Goal: Task Accomplishment & Management: Use online tool/utility

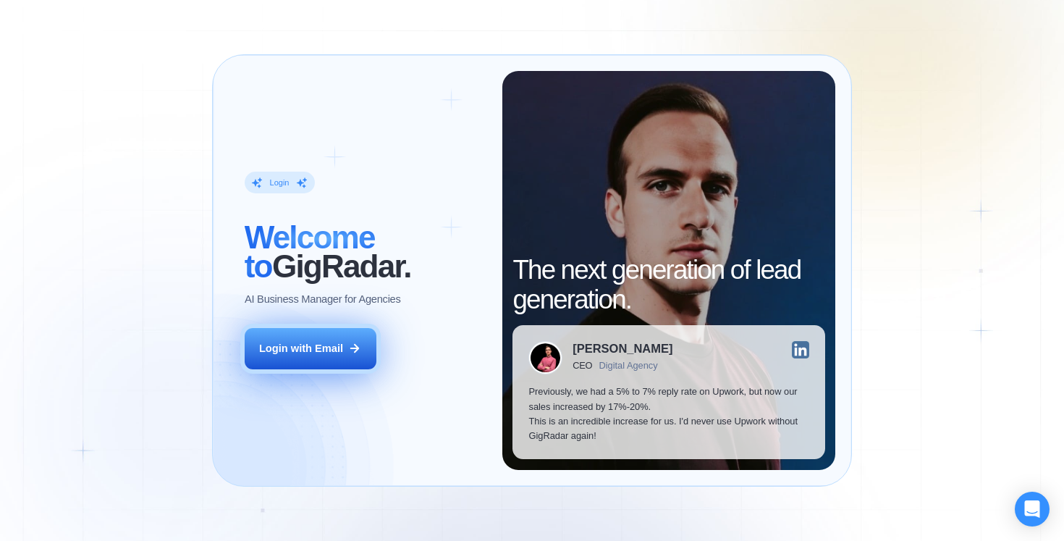
click at [317, 332] on button "Login with Email" at bounding box center [311, 348] width 132 height 41
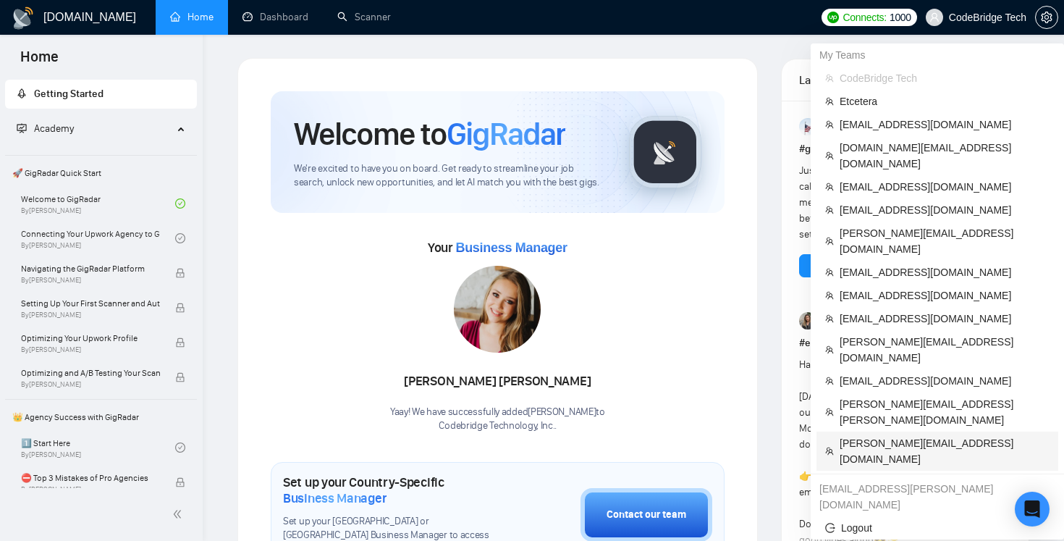
click at [883, 435] on span "sergiy.zyuzko@tree-solutions.com" at bounding box center [945, 451] width 210 height 32
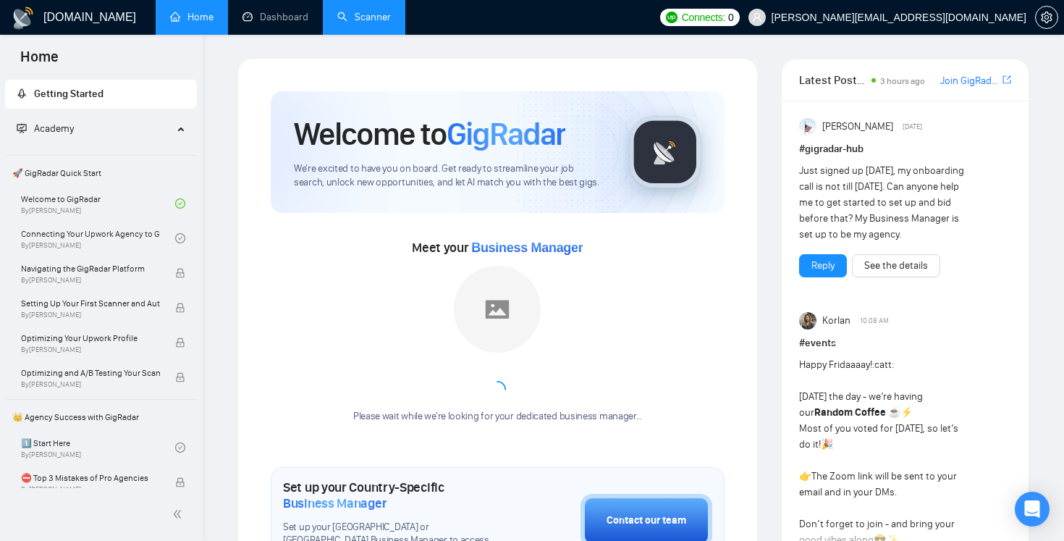
click at [380, 23] on link "Scanner" at bounding box center [364, 17] width 54 height 12
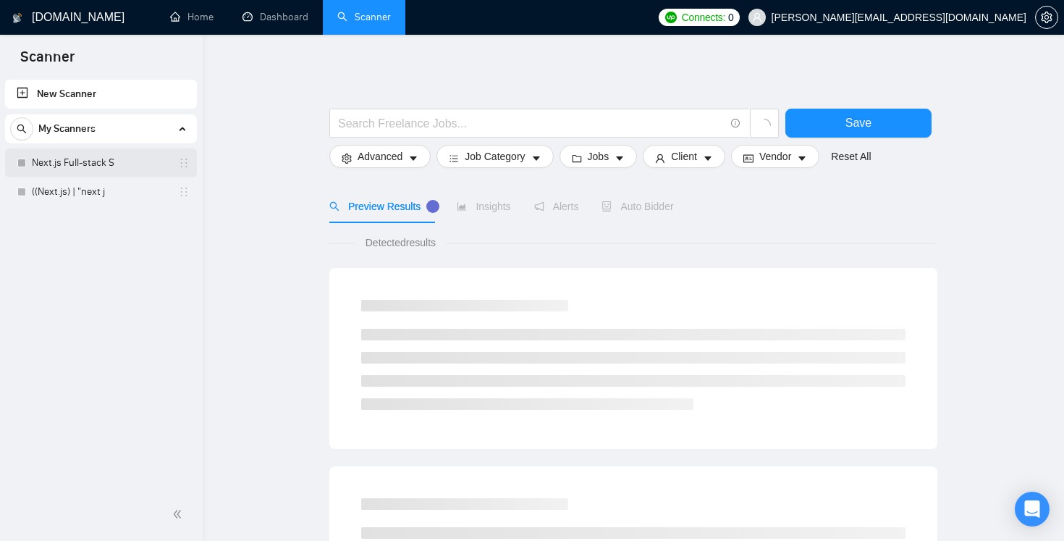
click at [115, 163] on link "Next.js Full-stack S" at bounding box center [101, 162] width 138 height 29
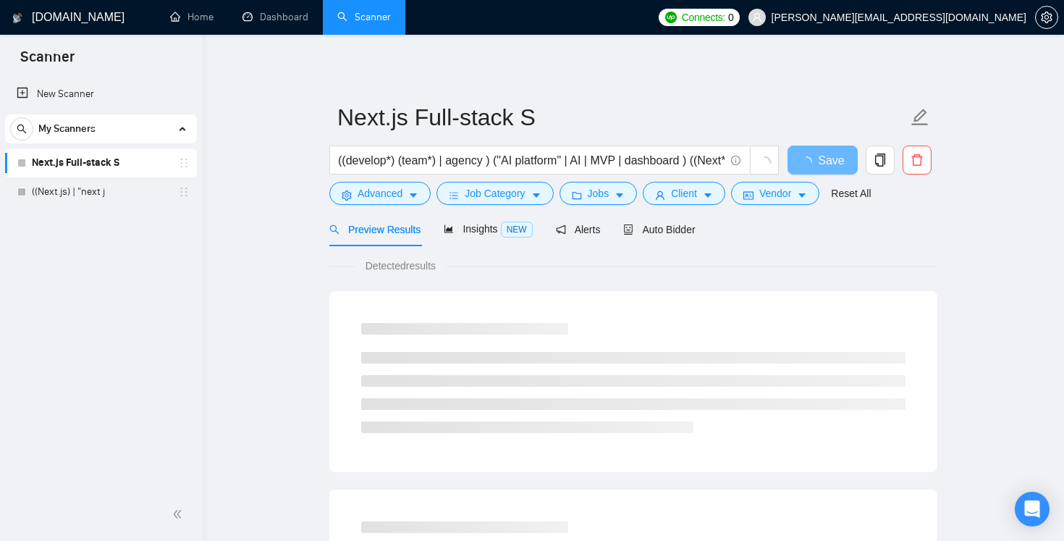
scroll to position [52, 0]
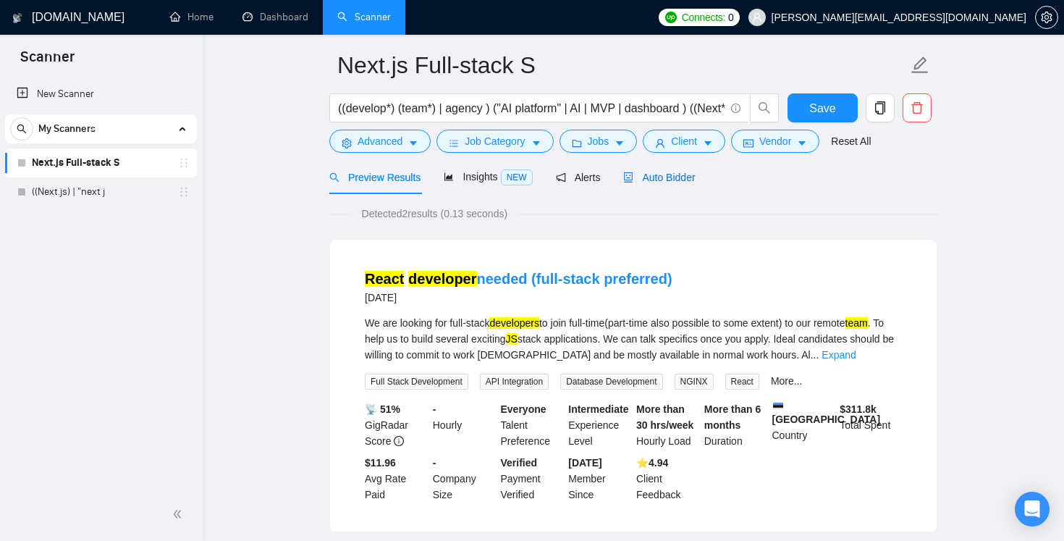
click at [689, 182] on span "Auto Bidder" at bounding box center [659, 178] width 72 height 12
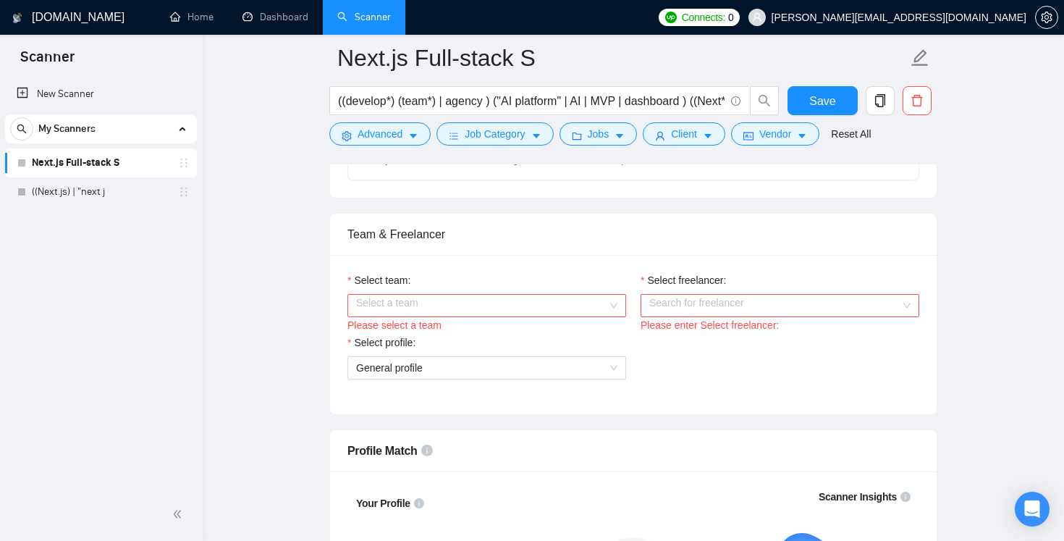
scroll to position [699, 0]
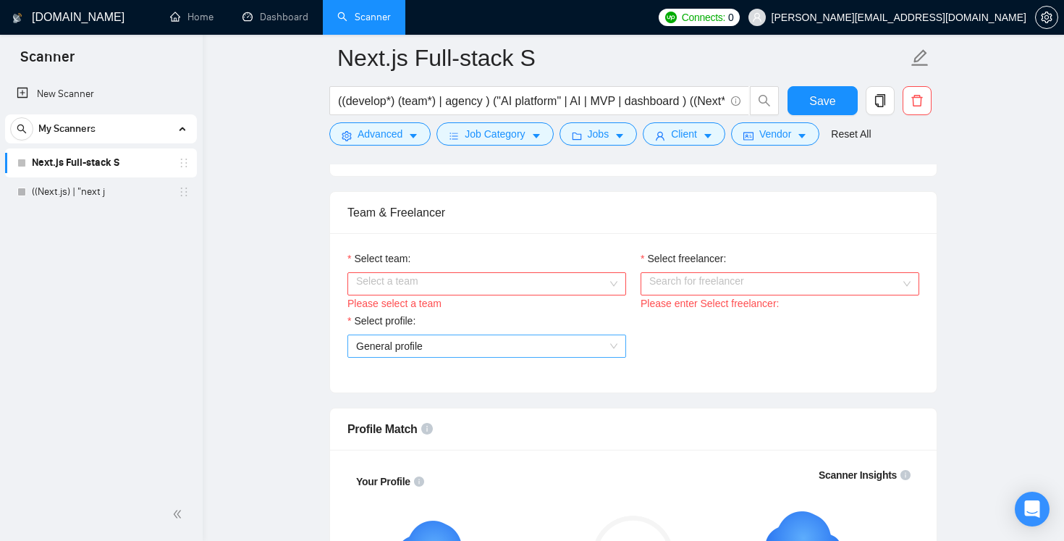
click at [389, 343] on span "General profile" at bounding box center [389, 346] width 67 height 12
click at [730, 283] on input "Select freelancer:" at bounding box center [774, 284] width 251 height 22
click at [492, 279] on input "Select team:" at bounding box center [481, 284] width 251 height 22
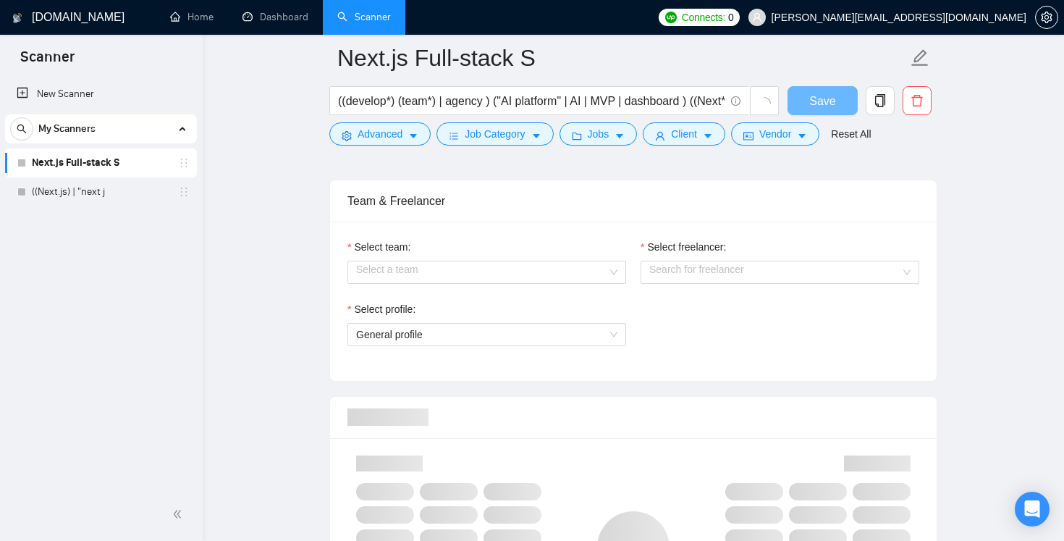
scroll to position [699, 0]
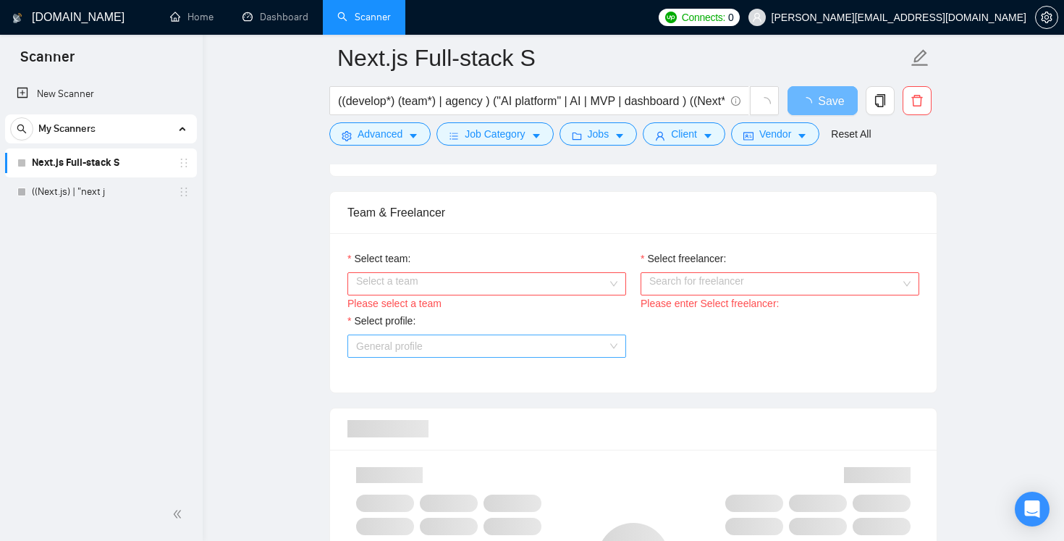
click at [408, 346] on span "General profile" at bounding box center [389, 346] width 67 height 12
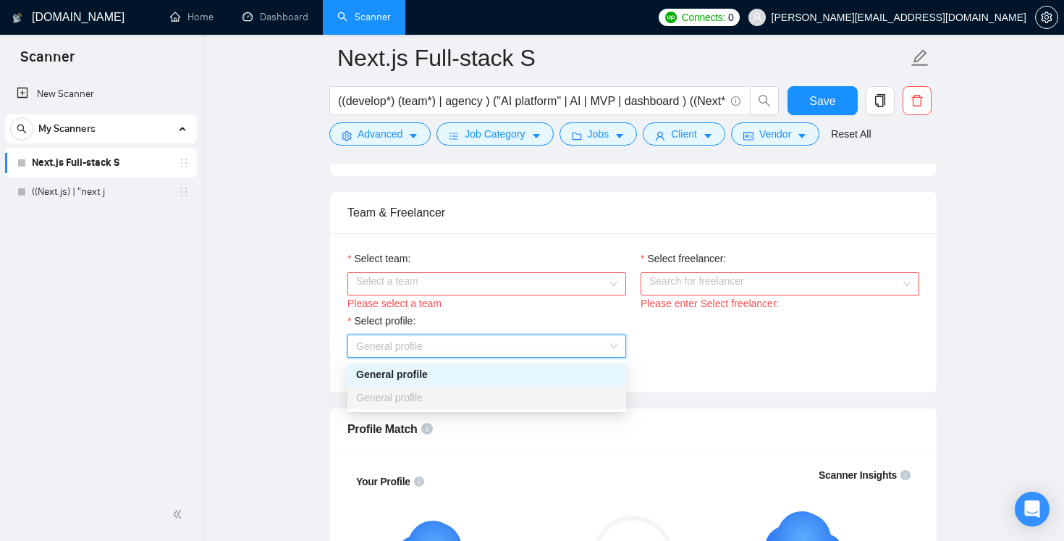
click at [402, 397] on span "General profile" at bounding box center [389, 398] width 67 height 12
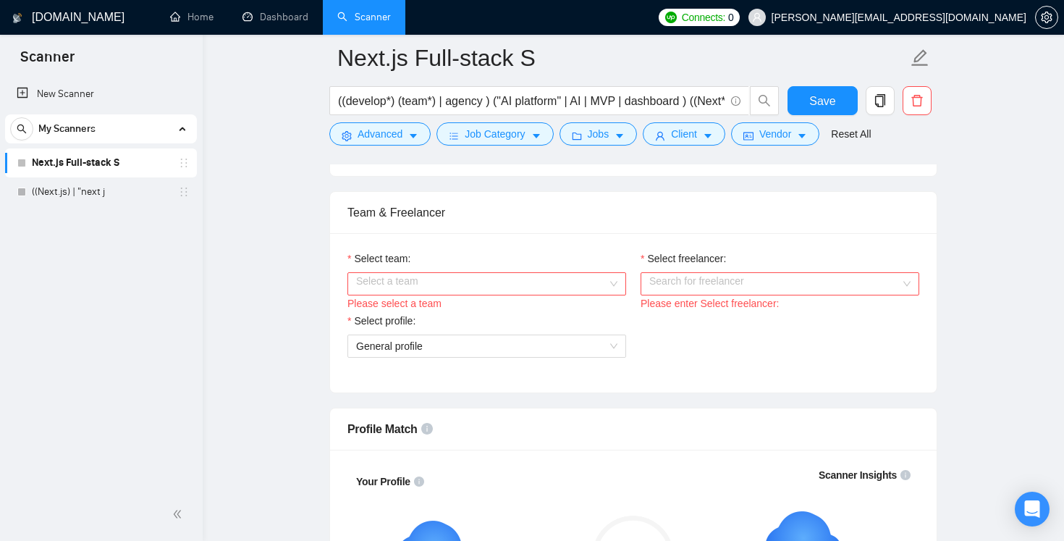
click at [379, 287] on input "Select team:" at bounding box center [481, 284] width 251 height 22
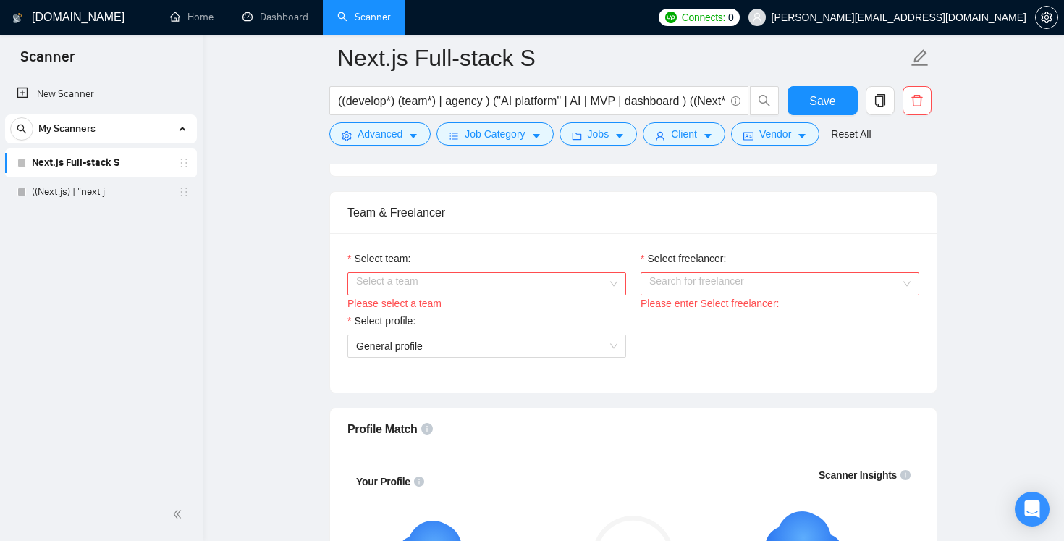
click at [722, 299] on div "Please enter Select freelancer:" at bounding box center [780, 303] width 279 height 16
click at [725, 290] on input "Select freelancer:" at bounding box center [774, 284] width 251 height 22
click at [405, 284] on input "Select team:" at bounding box center [481, 284] width 251 height 22
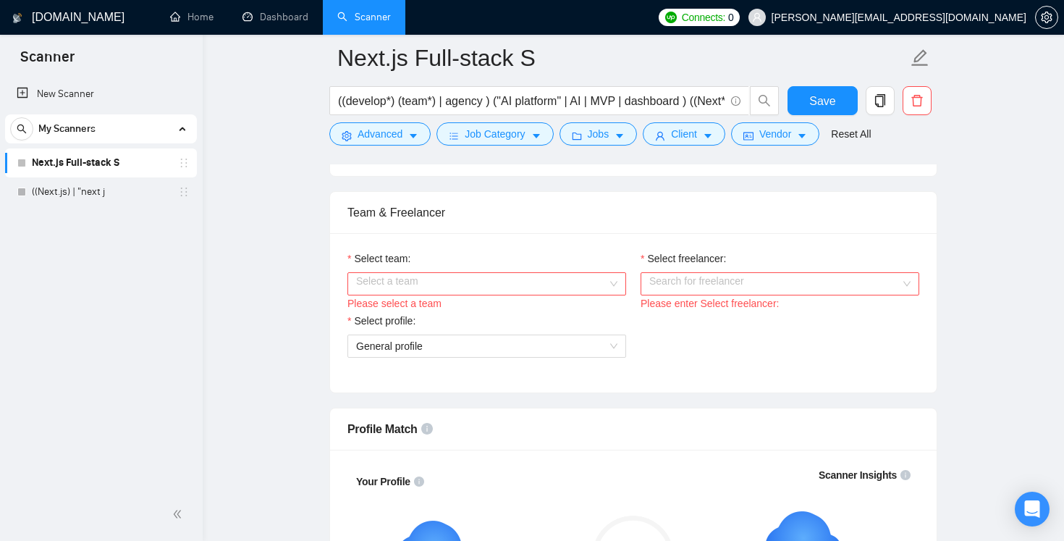
click at [95, 177] on link "Next.js Full-stack S" at bounding box center [101, 162] width 138 height 29
click at [95, 189] on link "((Next.js) | "next j" at bounding box center [101, 191] width 138 height 29
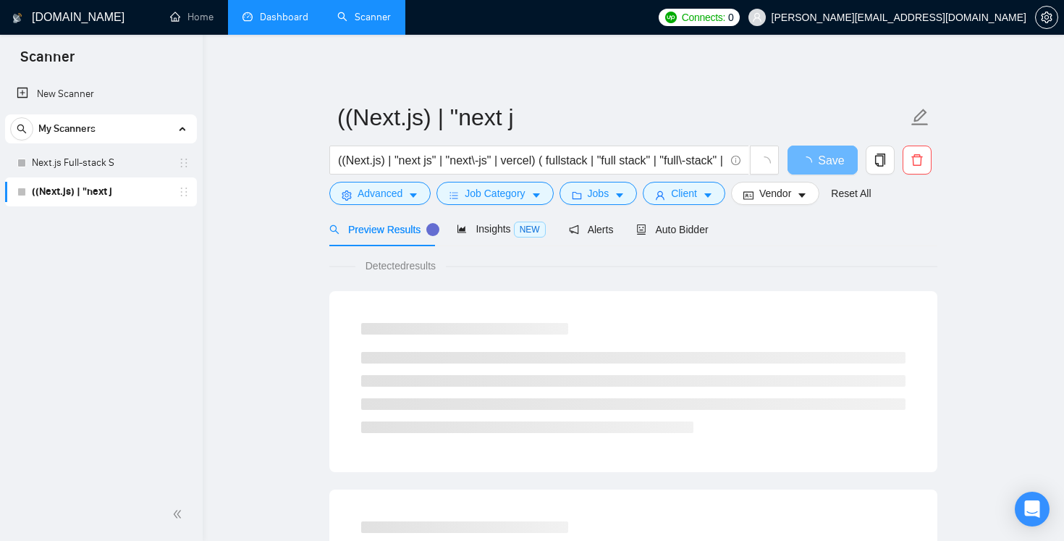
click at [288, 20] on link "Dashboard" at bounding box center [275, 17] width 66 height 12
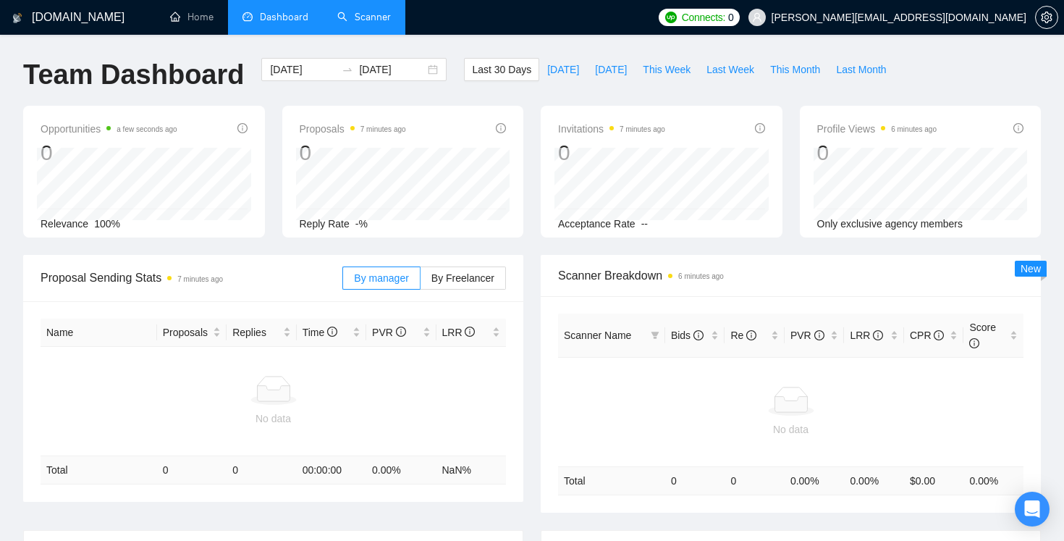
click at [350, 23] on link "Scanner" at bounding box center [364, 17] width 54 height 12
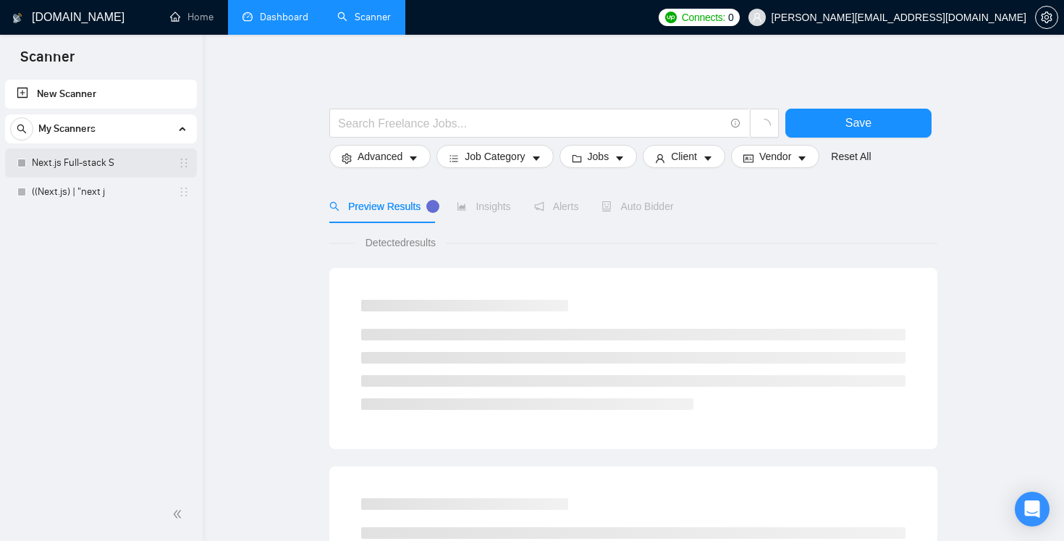
click at [94, 172] on link "Next.js Full-stack S" at bounding box center [101, 162] width 138 height 29
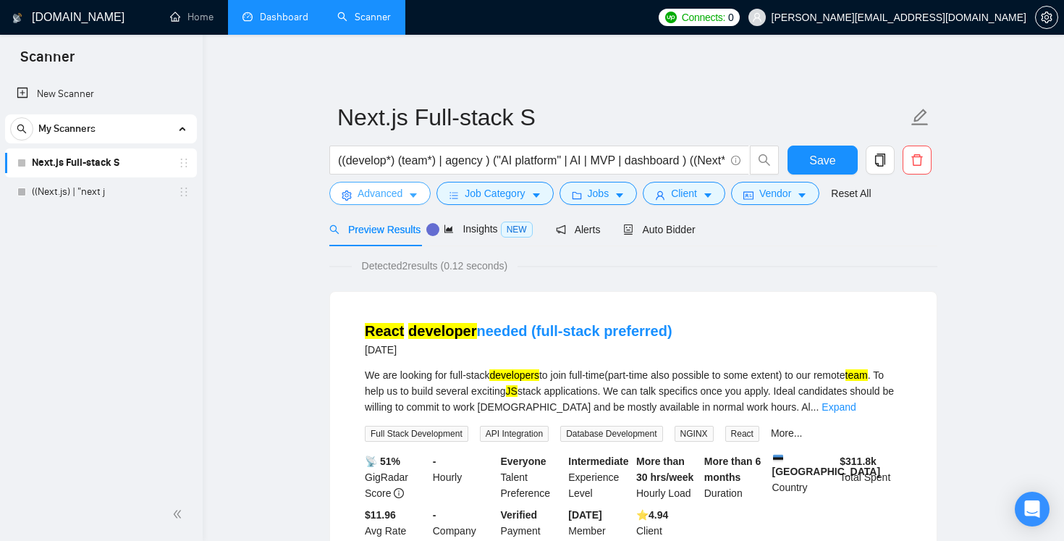
click at [410, 196] on icon "caret-down" at bounding box center [413, 195] width 10 height 10
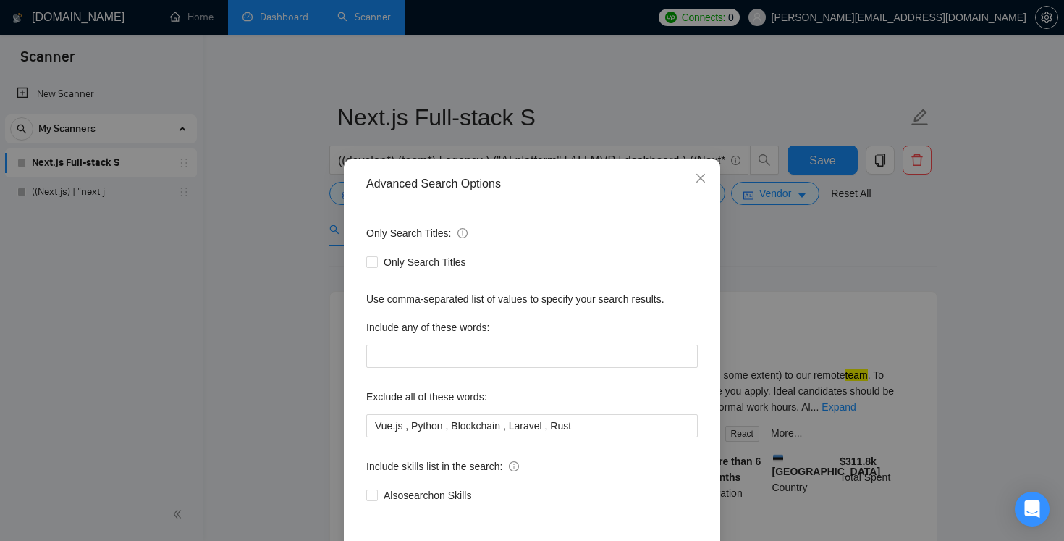
click at [305, 202] on div "Advanced Search Options Only Search Titles: Only Search Titles Use comma-separa…" at bounding box center [532, 270] width 1064 height 541
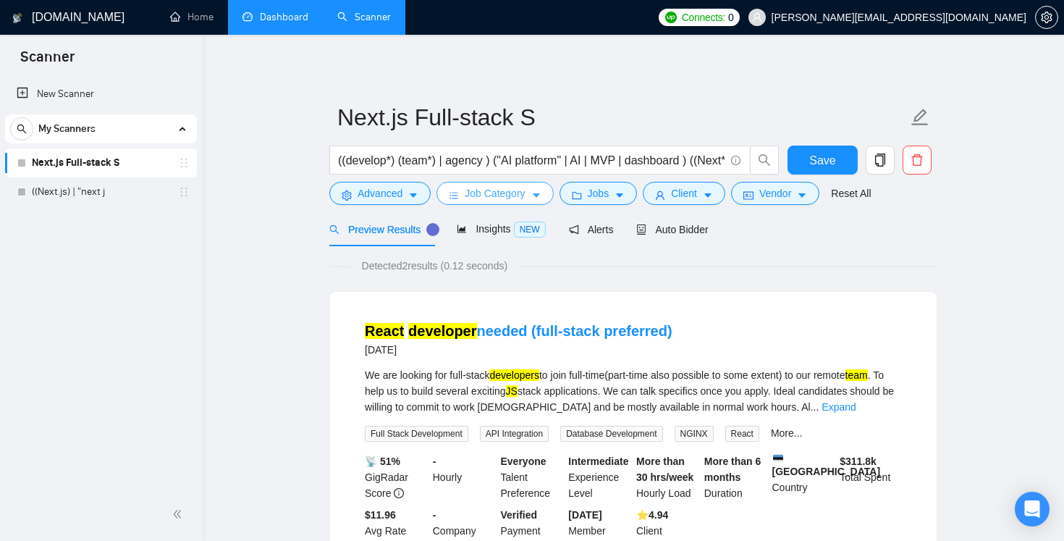
click at [477, 193] on span "Job Category" at bounding box center [495, 193] width 60 height 16
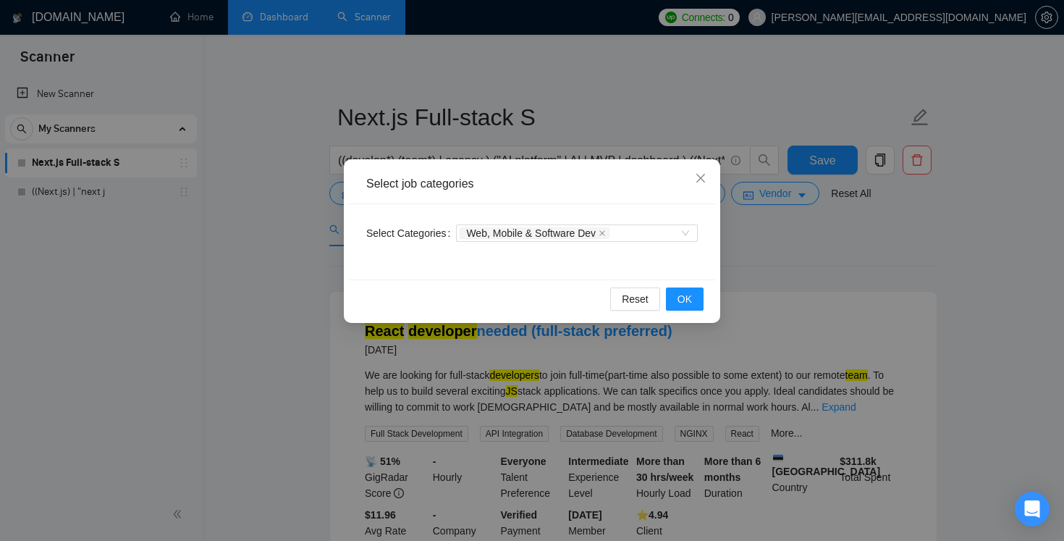
click at [790, 256] on div "Select job categories Select Categories Web, Mobile & Software Dev Reset OK" at bounding box center [532, 270] width 1064 height 541
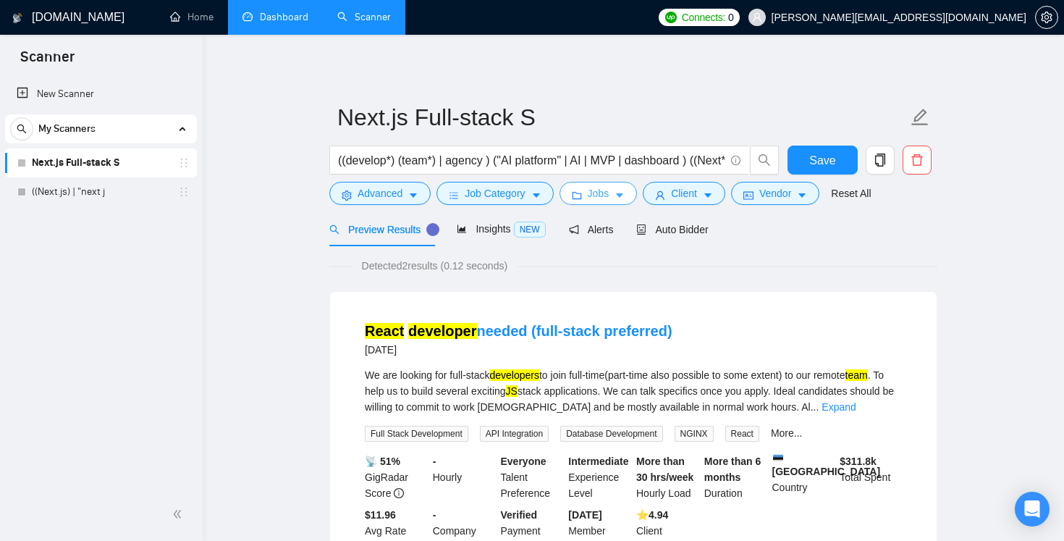
click at [615, 190] on button "Jobs" at bounding box center [599, 193] width 78 height 23
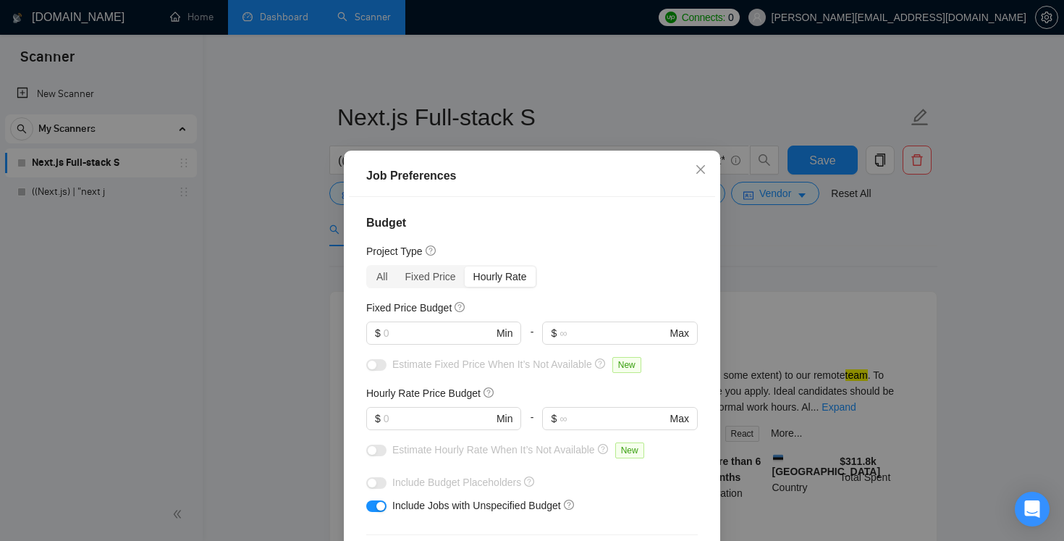
click at [809, 267] on div "Job Preferences Budget Project Type All Fixed Price Hourly Rate Fixed Price Bud…" at bounding box center [532, 270] width 1064 height 541
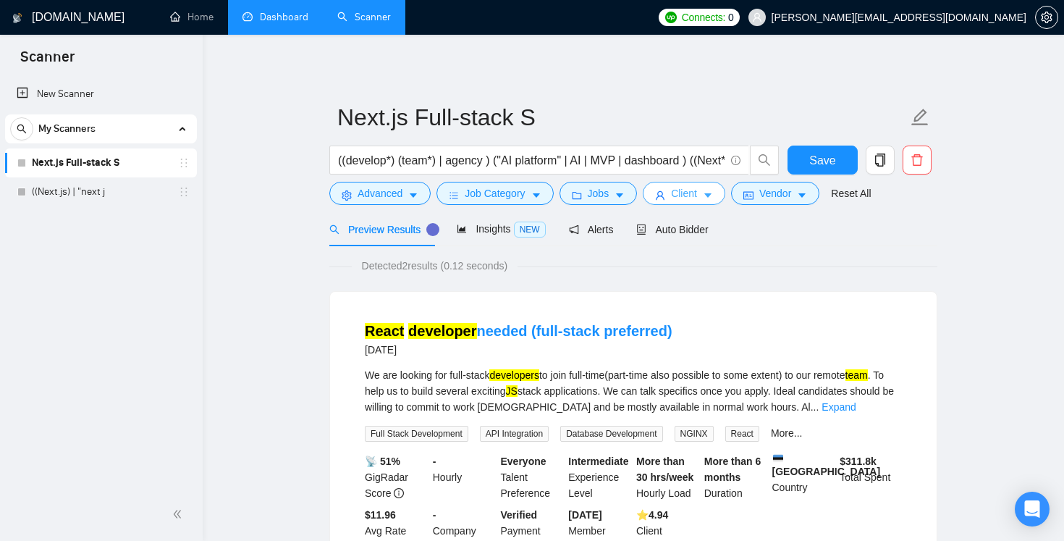
click at [694, 200] on span "Client" at bounding box center [684, 193] width 26 height 16
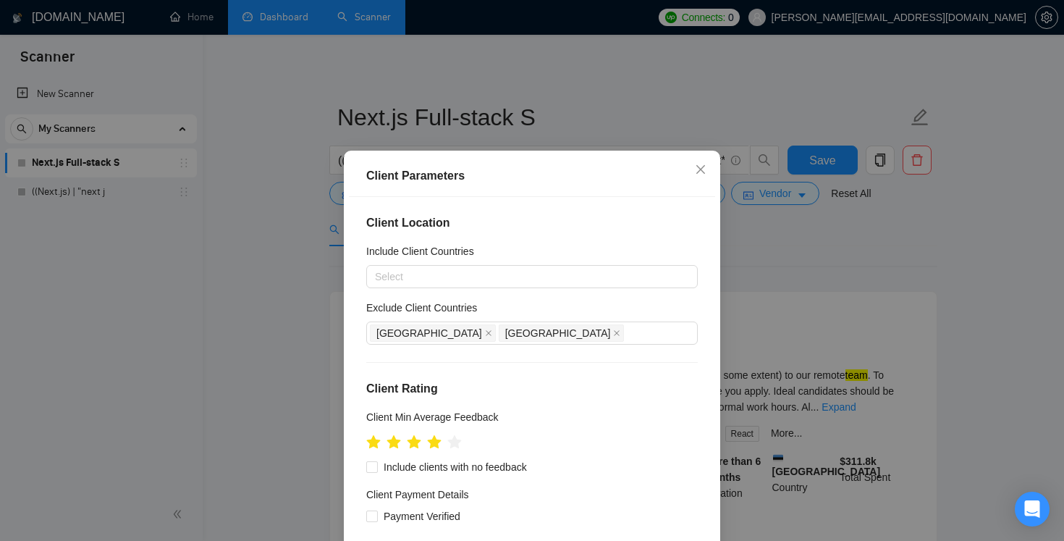
click at [810, 263] on div "Client Parameters Client Location Include Client Countries Select Exclude Clien…" at bounding box center [532, 270] width 1064 height 541
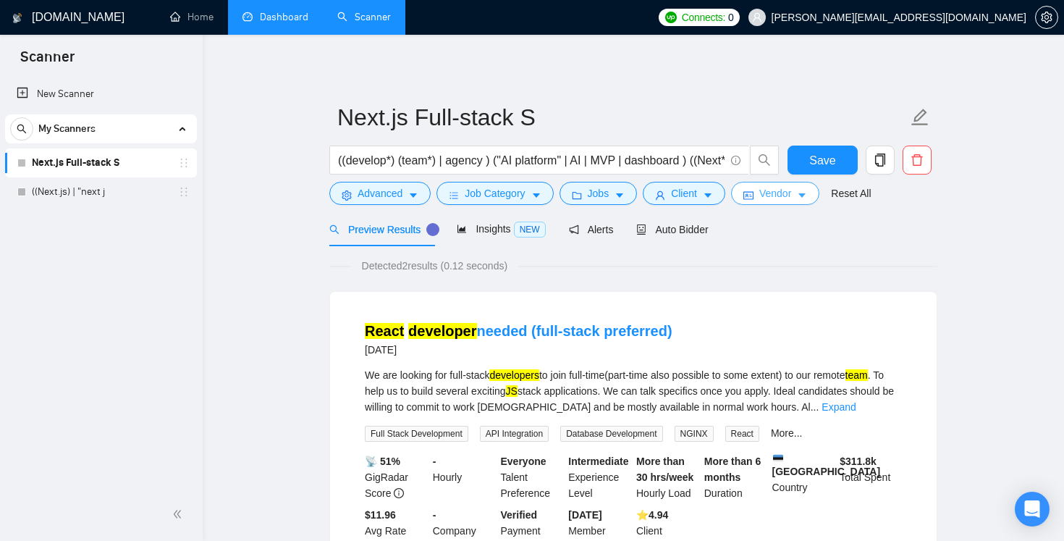
click at [800, 195] on button "Vendor" at bounding box center [775, 193] width 88 height 23
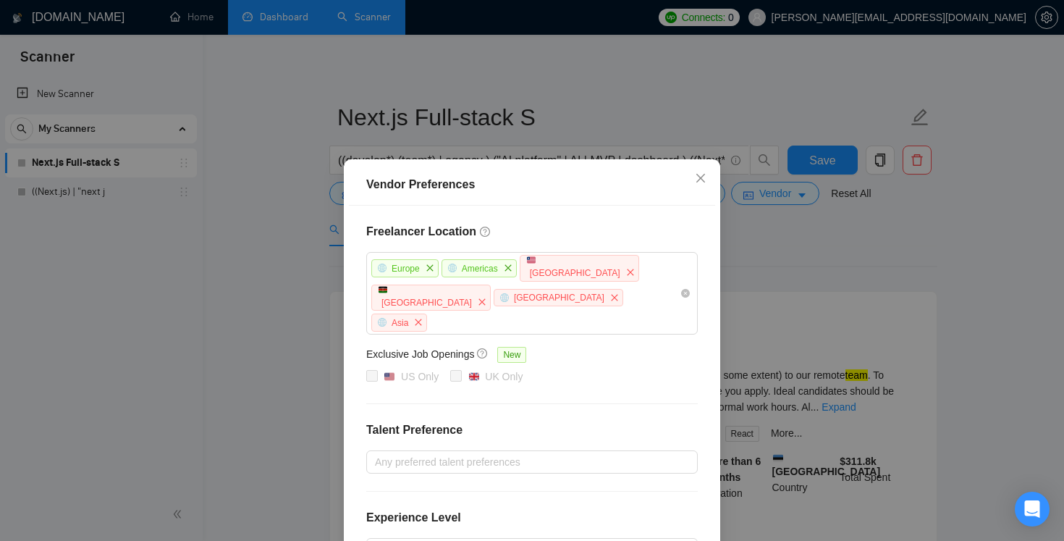
click at [820, 260] on div "Vendor Preferences Freelancer Location Europe Americas Liberia Kenya Africa Asi…" at bounding box center [532, 270] width 1064 height 541
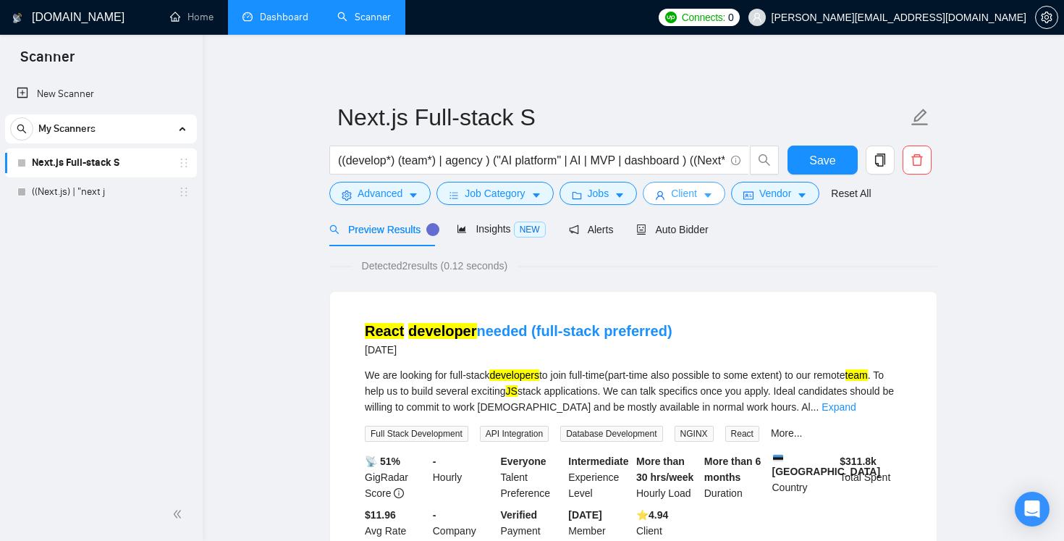
click at [714, 189] on button "Client" at bounding box center [684, 193] width 83 height 23
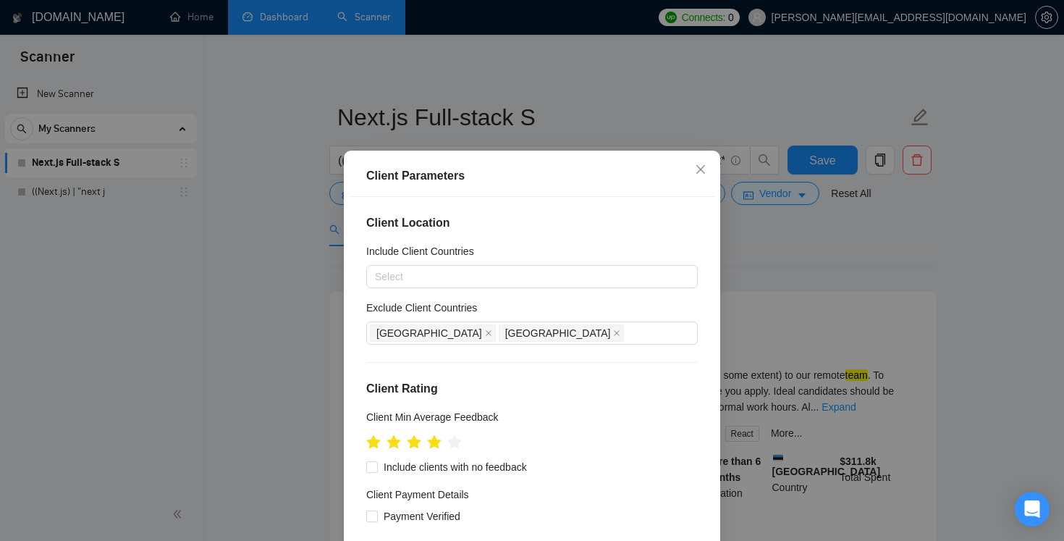
click at [783, 242] on div "Client Parameters Client Location Include Client Countries Select Exclude Clien…" at bounding box center [532, 270] width 1064 height 541
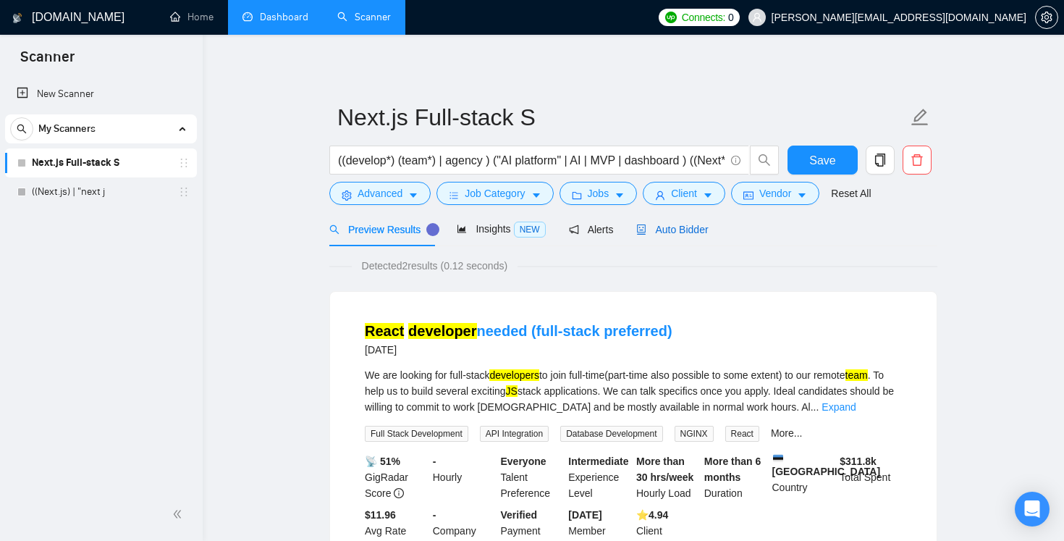
click at [708, 232] on span "Auto Bidder" at bounding box center [672, 230] width 72 height 12
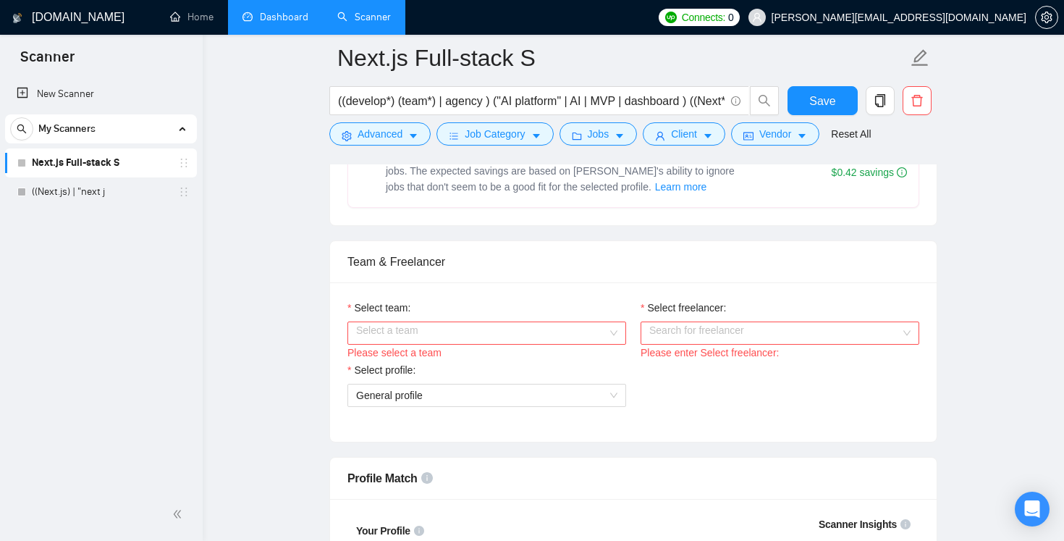
scroll to position [724, 0]
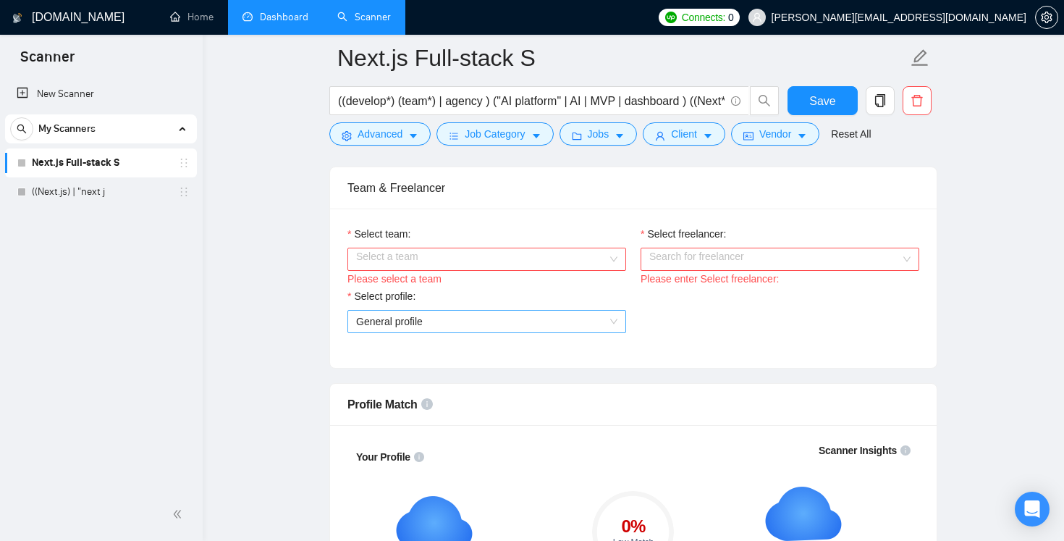
click at [400, 317] on span "General profile" at bounding box center [389, 322] width 67 height 12
